Goal: Navigation & Orientation: Understand site structure

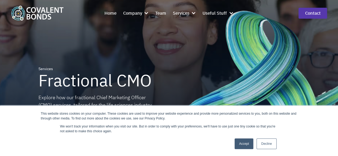
click at [244, 142] on link "Accept" at bounding box center [244, 144] width 19 height 11
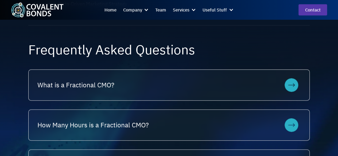
scroll to position [417, 0]
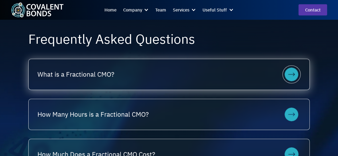
click at [293, 80] on icon at bounding box center [292, 75] width 14 height 14
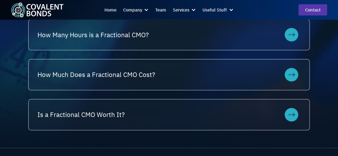
scroll to position [514, 0]
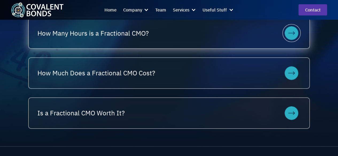
click at [294, 37] on icon at bounding box center [292, 33] width 14 height 14
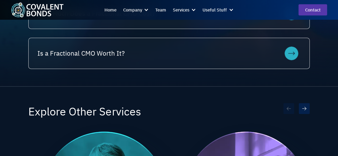
scroll to position [553, 0]
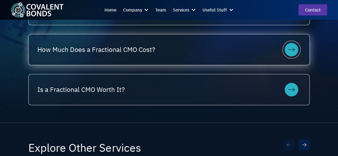
click at [294, 54] on icon at bounding box center [292, 50] width 14 height 14
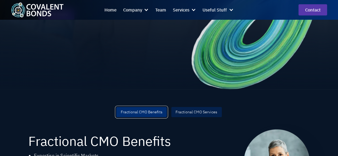
scroll to position [0, 0]
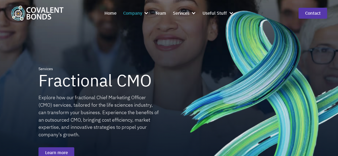
click at [143, 15] on div "Company" at bounding box center [136, 13] width 26 height 13
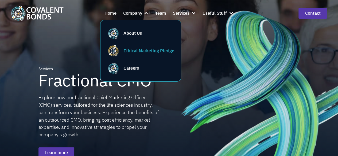
click at [149, 50] on div "Ethical Marketing Pledge" at bounding box center [148, 51] width 51 height 7
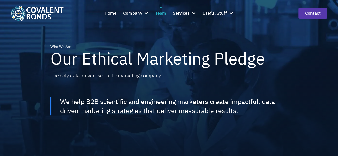
click at [159, 14] on div "Team" at bounding box center [160, 13] width 11 height 7
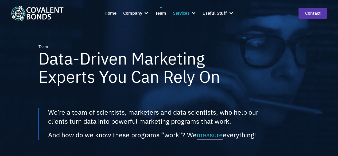
click at [191, 14] on div "Services" at bounding box center [184, 13] width 23 height 13
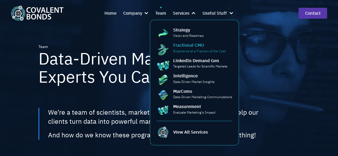
click at [196, 48] on div "Fractional CMO" at bounding box center [188, 45] width 31 height 7
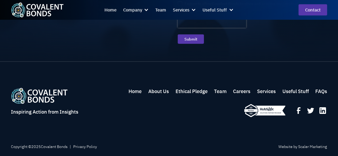
scroll to position [1119, 0]
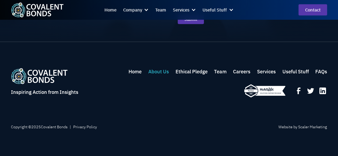
click at [154, 72] on link "About Us" at bounding box center [158, 71] width 21 height 7
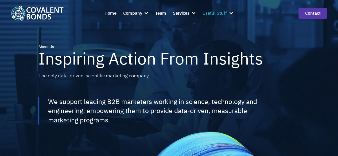
click at [223, 12] on div "Useful Stuff" at bounding box center [215, 13] width 24 height 7
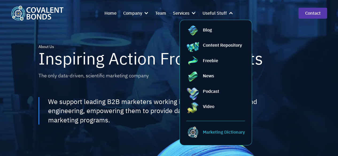
click at [220, 132] on div "Marketing Dictionary" at bounding box center [224, 132] width 42 height 7
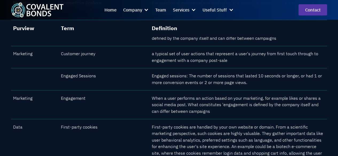
scroll to position [209, 0]
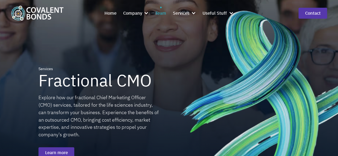
click at [159, 13] on div "Team" at bounding box center [160, 13] width 11 height 7
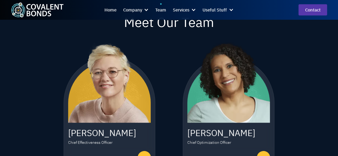
scroll to position [227, 0]
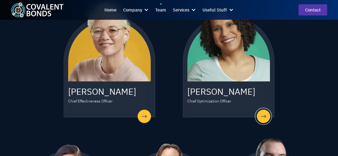
click at [227, 101] on div "Chief Optimization Officer" at bounding box center [209, 101] width 44 height 6
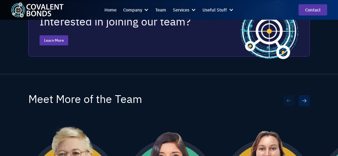
scroll to position [325, 0]
